Goal: Use online tool/utility: Utilize a website feature to perform a specific function

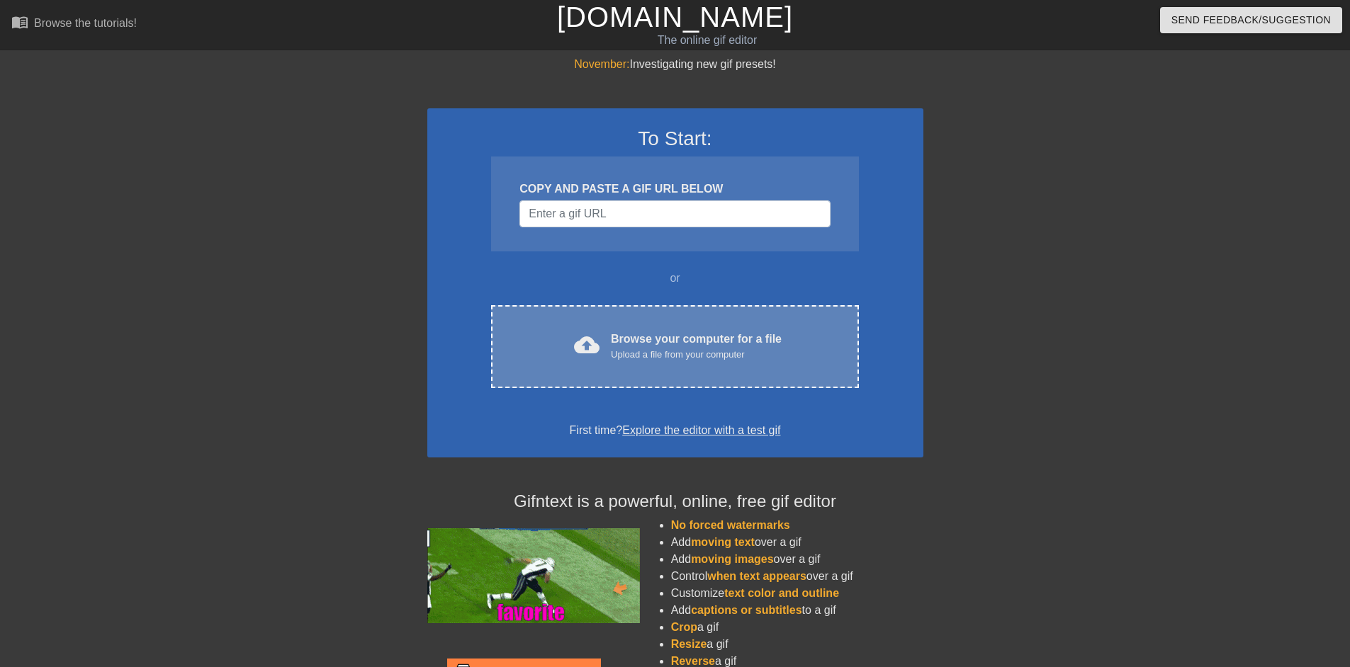
click at [602, 327] on div "cloud_upload Browse your computer for a file Upload a file from your computer C…" at bounding box center [674, 346] width 367 height 83
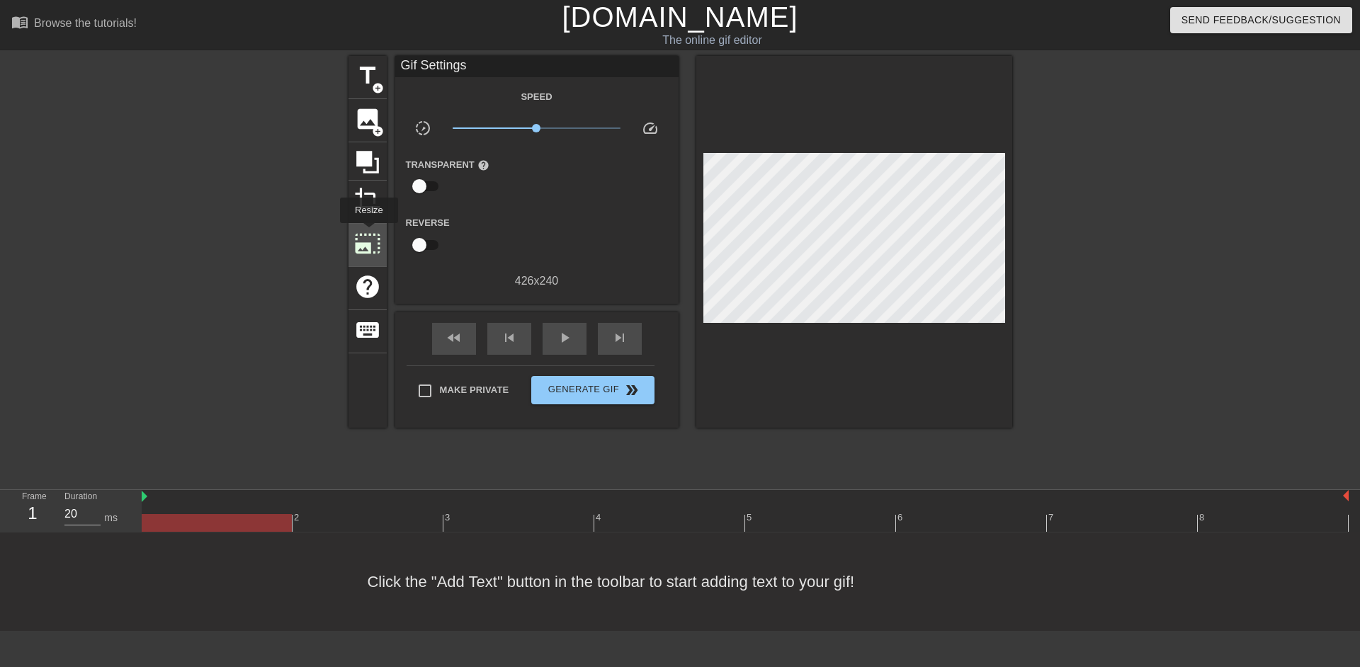
click at [368, 233] on span "photo_size_select_large" at bounding box center [367, 243] width 27 height 27
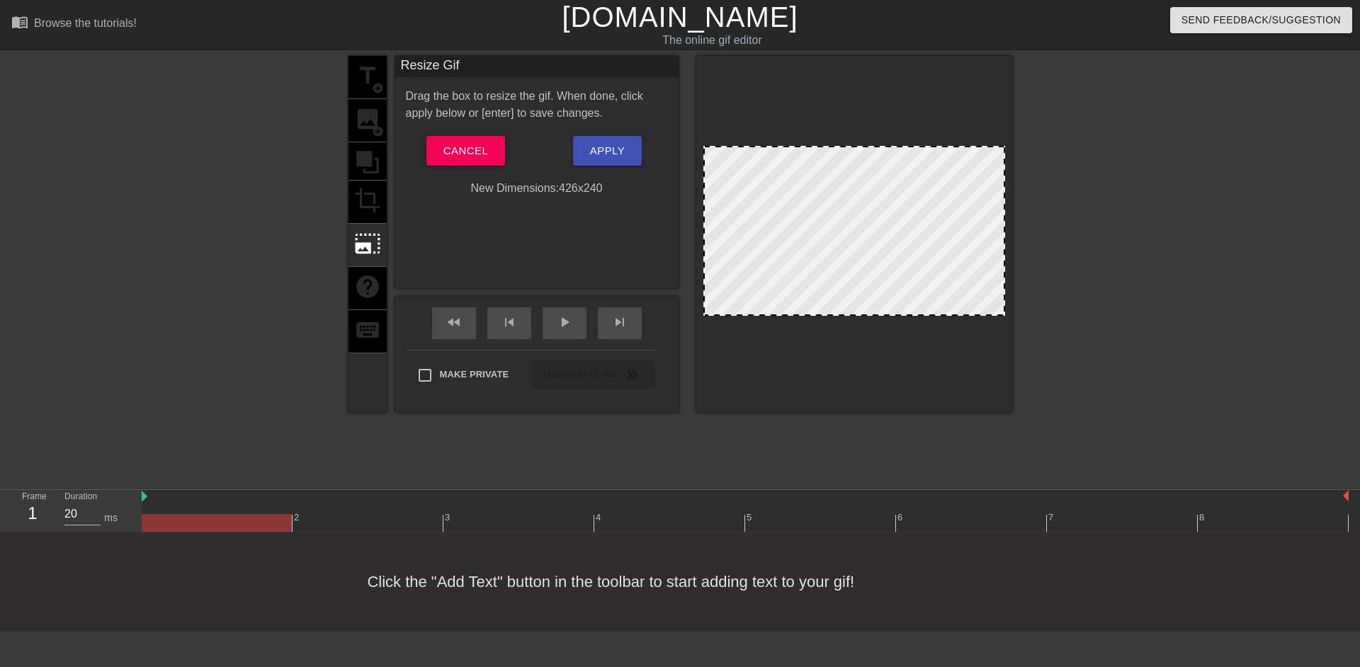
drag, startPoint x: 703, startPoint y: 145, endPoint x: 703, endPoint y: 123, distance: 22.0
click at [703, 123] on div at bounding box center [854, 234] width 316 height 356
drag, startPoint x: 705, startPoint y: 146, endPoint x: 706, endPoint y: 119, distance: 26.9
click at [706, 119] on div at bounding box center [854, 234] width 316 height 356
drag, startPoint x: 705, startPoint y: 147, endPoint x: 706, endPoint y: 118, distance: 29.1
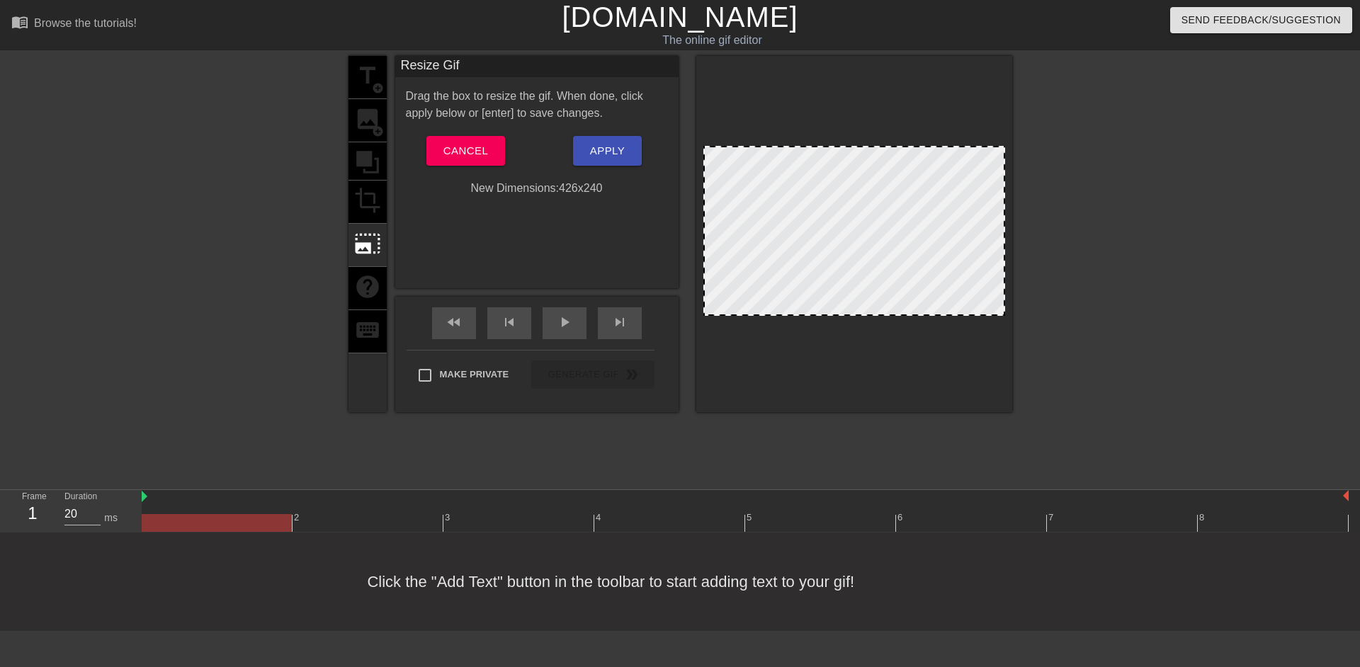
click at [706, 118] on div at bounding box center [854, 234] width 316 height 356
drag, startPoint x: 708, startPoint y: 154, endPoint x: 747, endPoint y: 196, distance: 57.1
click at [747, 196] on div at bounding box center [854, 231] width 302 height 170
drag, startPoint x: 704, startPoint y: 147, endPoint x: 708, endPoint y: 123, distance: 24.3
click at [708, 123] on div at bounding box center [854, 234] width 316 height 356
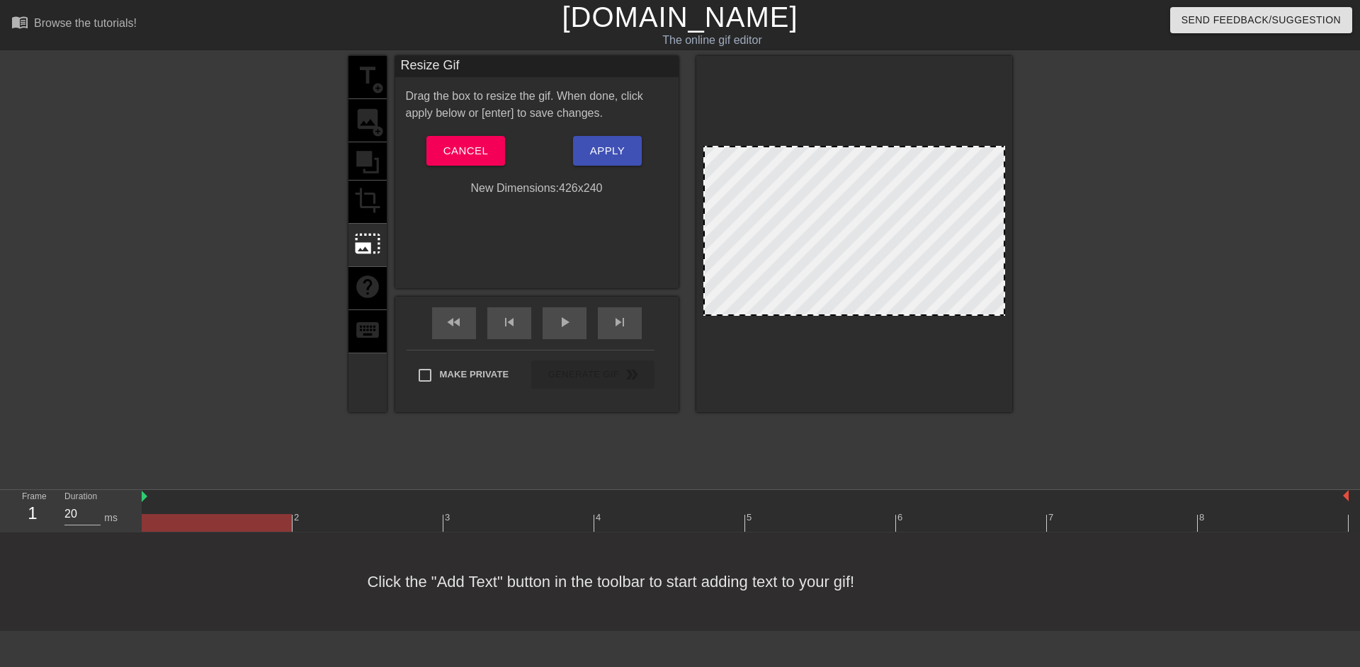
drag, startPoint x: 816, startPoint y: 208, endPoint x: 828, endPoint y: 81, distance: 127.4
click at [828, 81] on div at bounding box center [854, 234] width 316 height 356
drag, startPoint x: 810, startPoint y: 152, endPoint x: 801, endPoint y: 271, distance: 118.7
click at [805, 267] on div at bounding box center [854, 234] width 316 height 356
drag, startPoint x: 774, startPoint y: 119, endPoint x: 736, endPoint y: 252, distance: 138.6
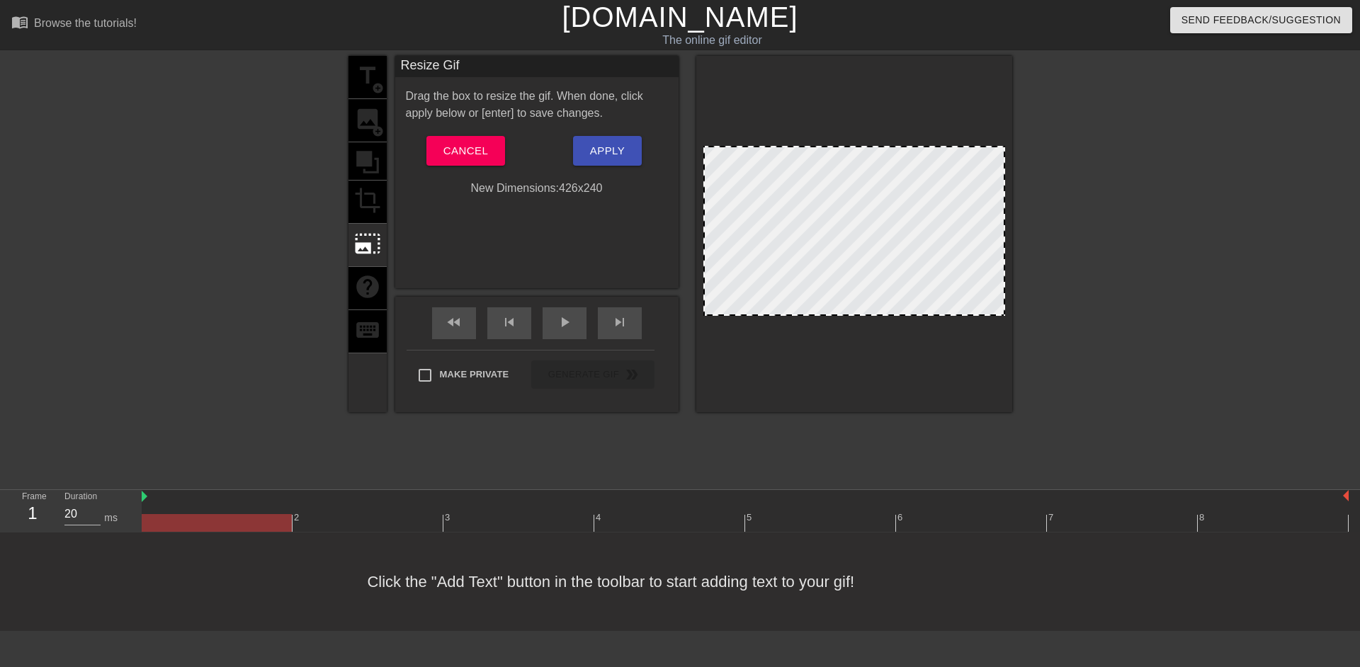
click at [745, 255] on div at bounding box center [854, 234] width 316 height 356
drag, startPoint x: 706, startPoint y: 147, endPoint x: 729, endPoint y: 86, distance: 65.0
click at [729, 86] on div at bounding box center [854, 234] width 316 height 356
drag, startPoint x: 729, startPoint y: 86, endPoint x: 705, endPoint y: 106, distance: 30.8
click at [711, 83] on div at bounding box center [854, 234] width 316 height 356
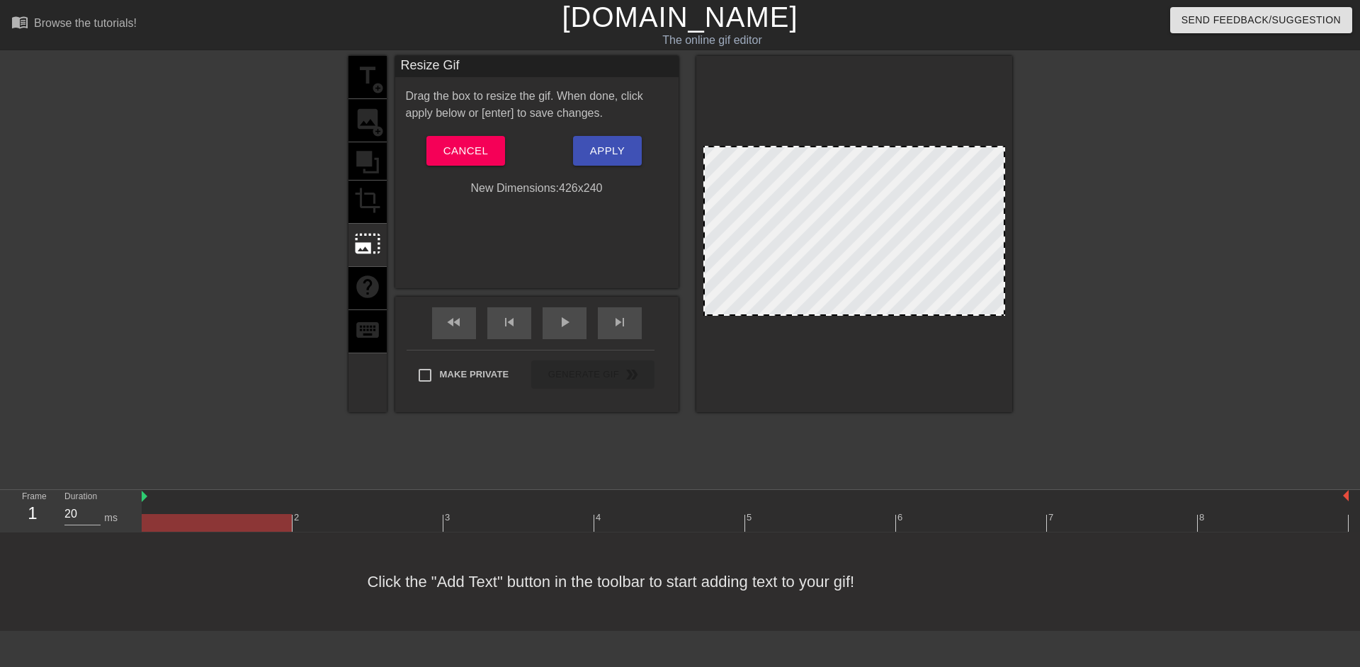
drag, startPoint x: 723, startPoint y: 162, endPoint x: 650, endPoint y: 35, distance: 146.3
click at [699, 8] on div "menu_book Browse the tutorials! [DOMAIN_NAME] The online gif editor Send Feedba…" at bounding box center [680, 315] width 1360 height 631
click at [455, 159] on span "Cancel" at bounding box center [465, 151] width 45 height 18
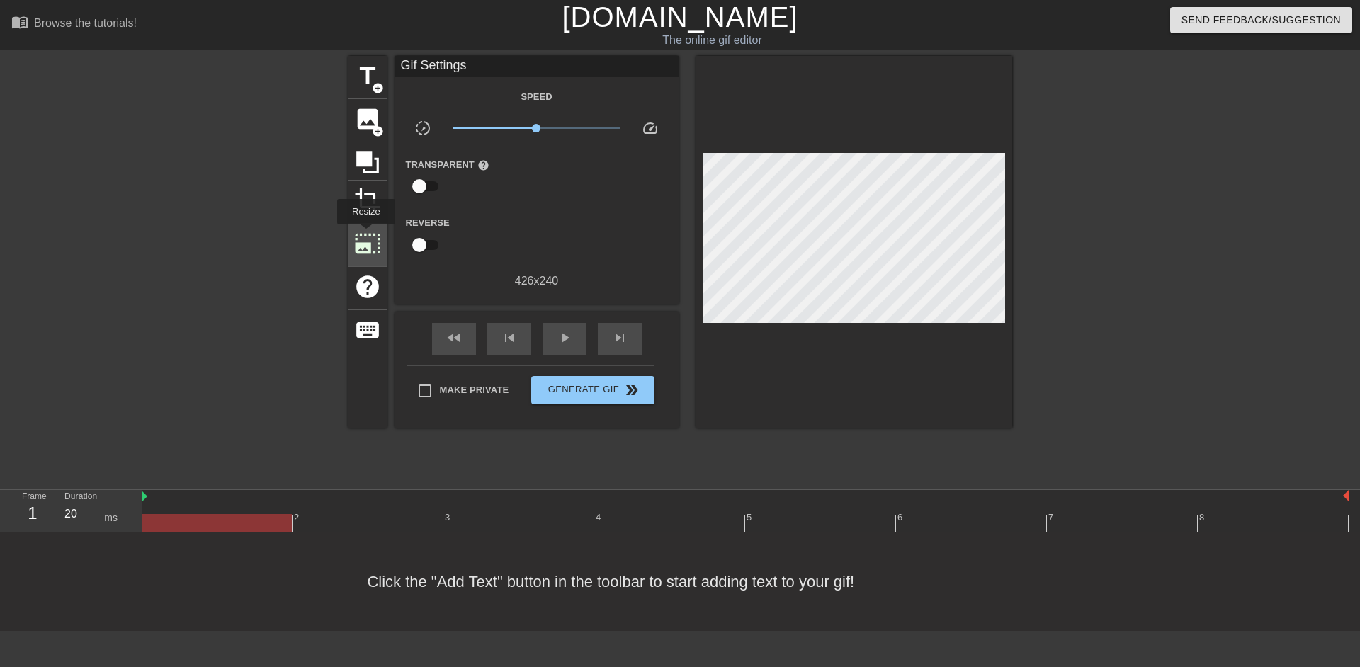
click at [365, 234] on span "photo_size_select_large" at bounding box center [367, 243] width 27 height 27
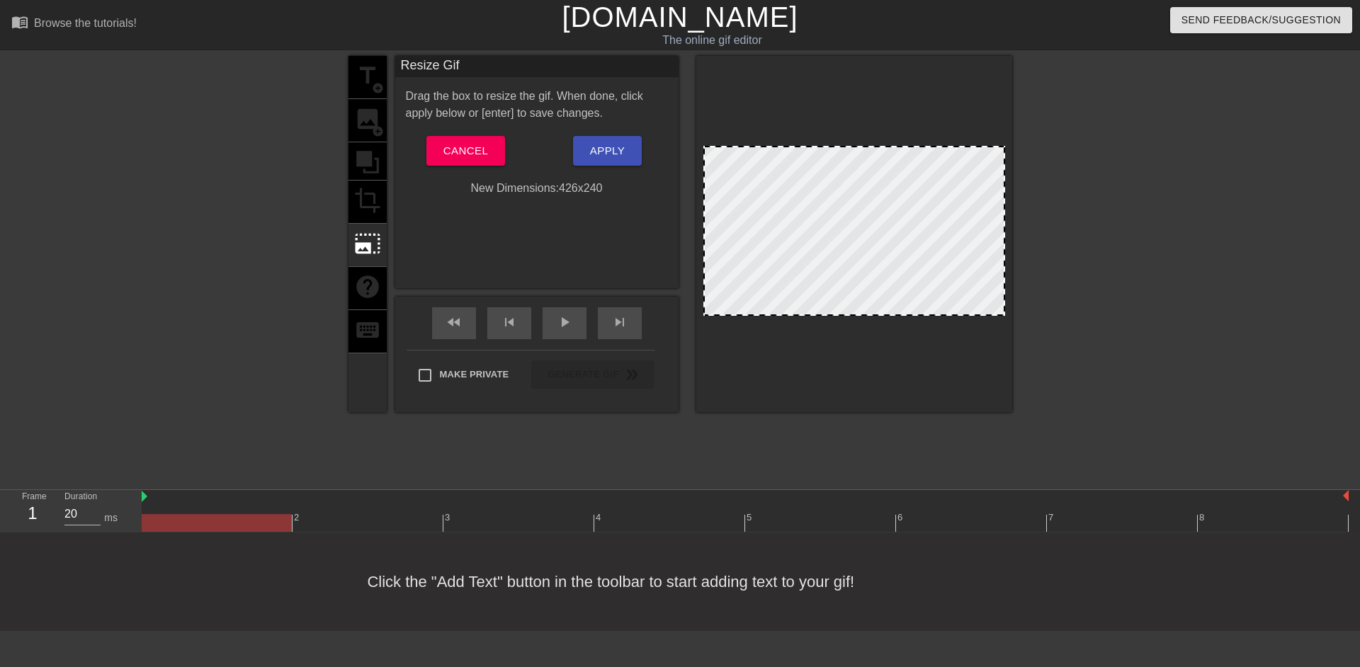
drag, startPoint x: 703, startPoint y: 146, endPoint x: 704, endPoint y: 114, distance: 31.9
click at [704, 114] on div at bounding box center [854, 234] width 316 height 356
click at [709, 149] on div at bounding box center [854, 231] width 302 height 170
drag, startPoint x: 709, startPoint y: 149, endPoint x: 711, endPoint y: 138, distance: 10.7
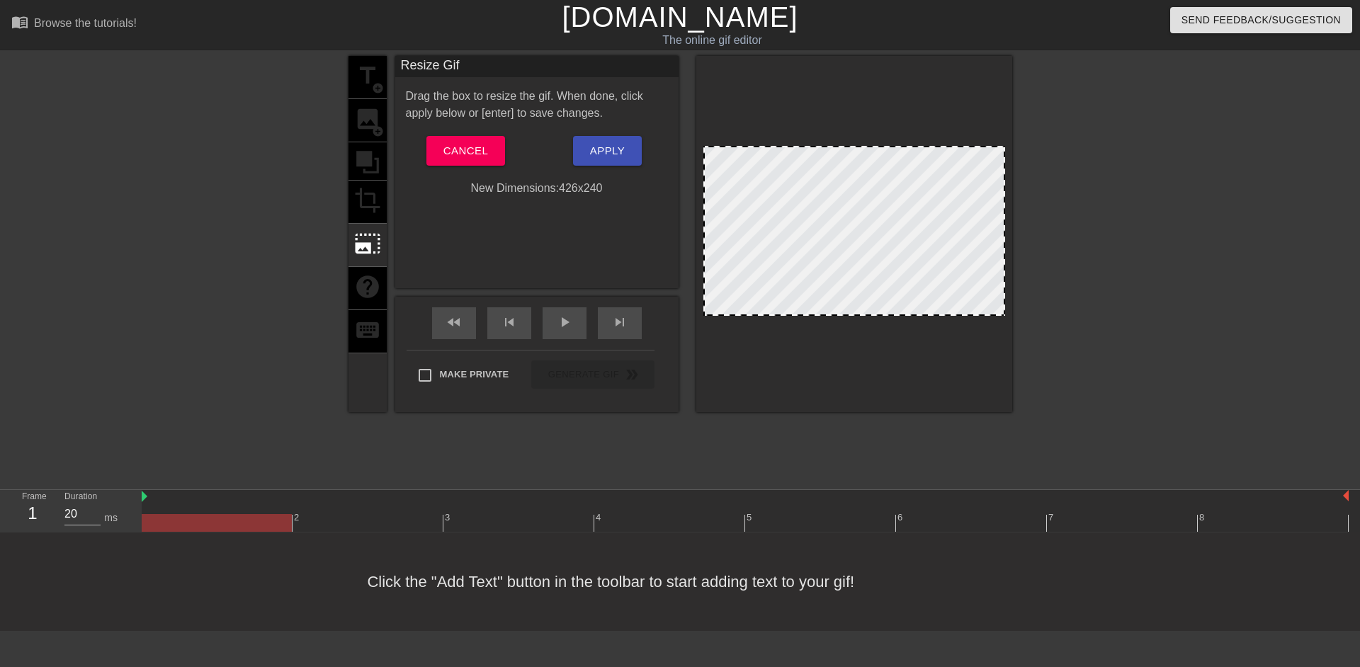
click at [709, 147] on div at bounding box center [854, 231] width 302 height 170
click at [711, 127] on div at bounding box center [854, 234] width 316 height 356
click at [711, 124] on div at bounding box center [854, 234] width 316 height 356
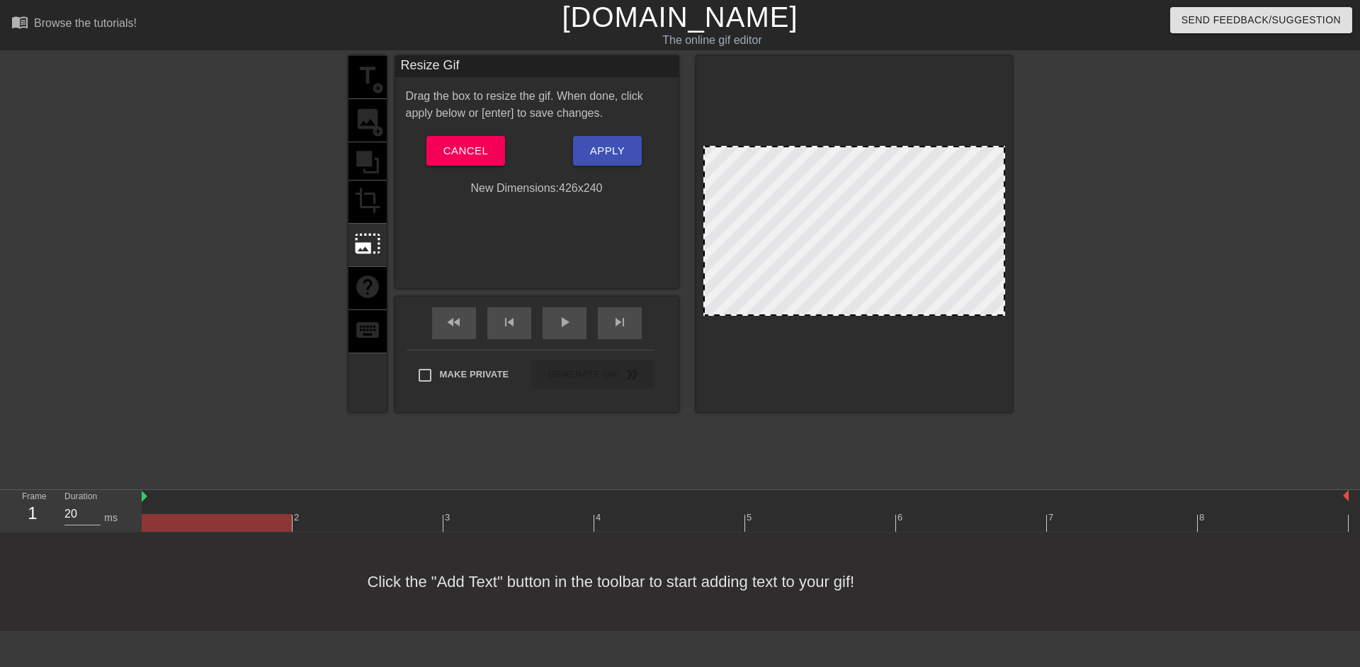
drag, startPoint x: 946, startPoint y: 156, endPoint x: 891, endPoint y: 329, distance: 181.9
click at [898, 327] on div at bounding box center [854, 234] width 316 height 356
drag, startPoint x: 937, startPoint y: 251, endPoint x: 885, endPoint y: 335, distance: 98.9
click at [912, 338] on div at bounding box center [854, 234] width 316 height 356
